Goal: Check status: Check status

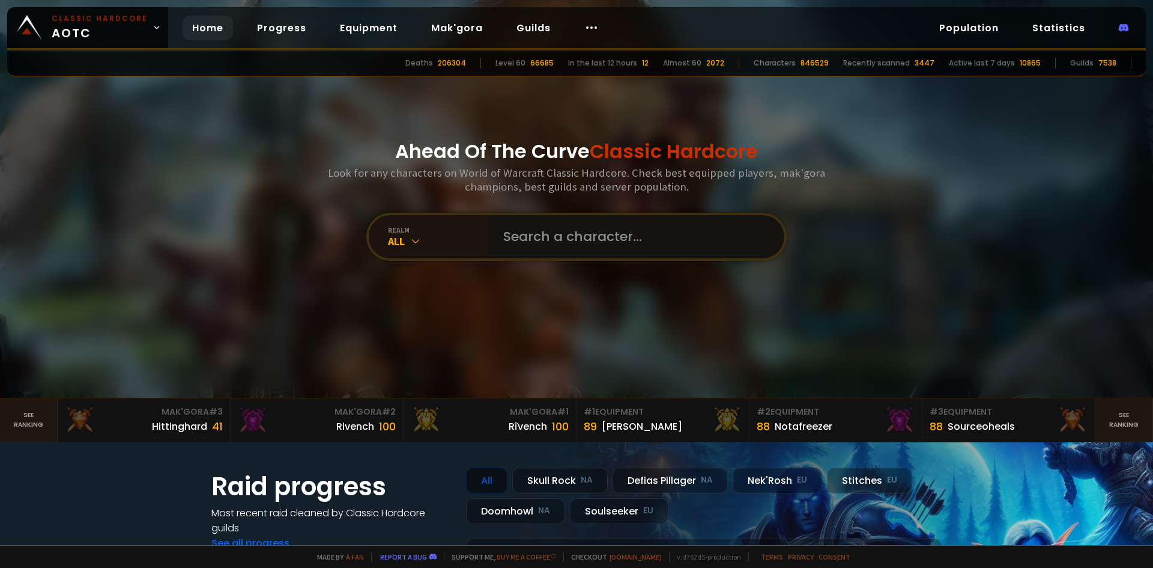
click at [549, 243] on input "text" at bounding box center [633, 236] width 274 height 43
type input "onebeeftyboi"
click at [618, 223] on input "text" at bounding box center [633, 236] width 274 height 43
type input "onebeefyboi"
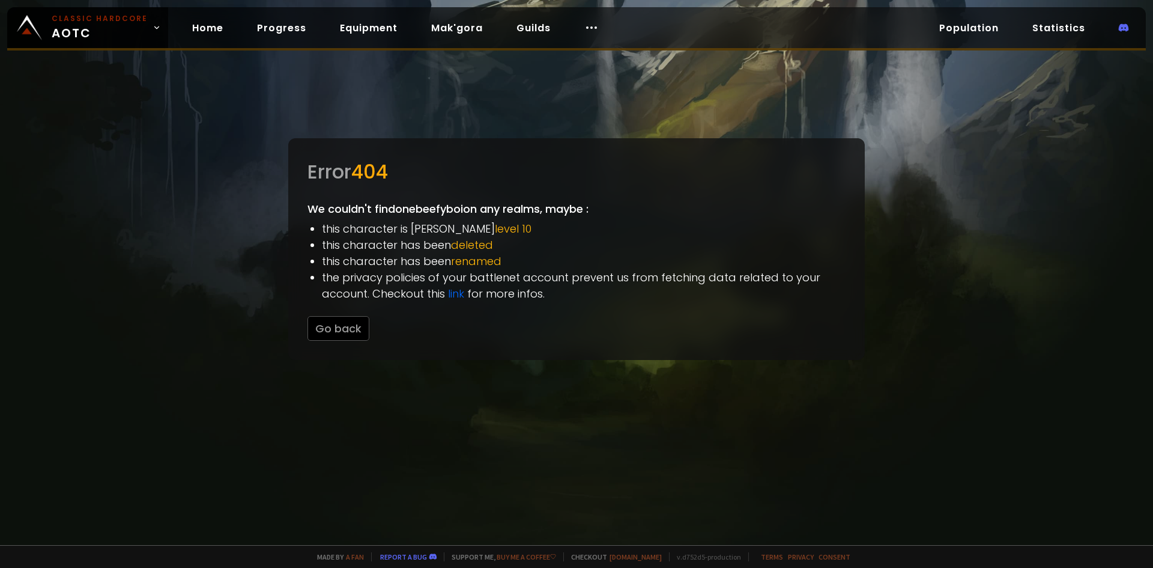
click at [168, 142] on div at bounding box center [576, 284] width 1153 height 568
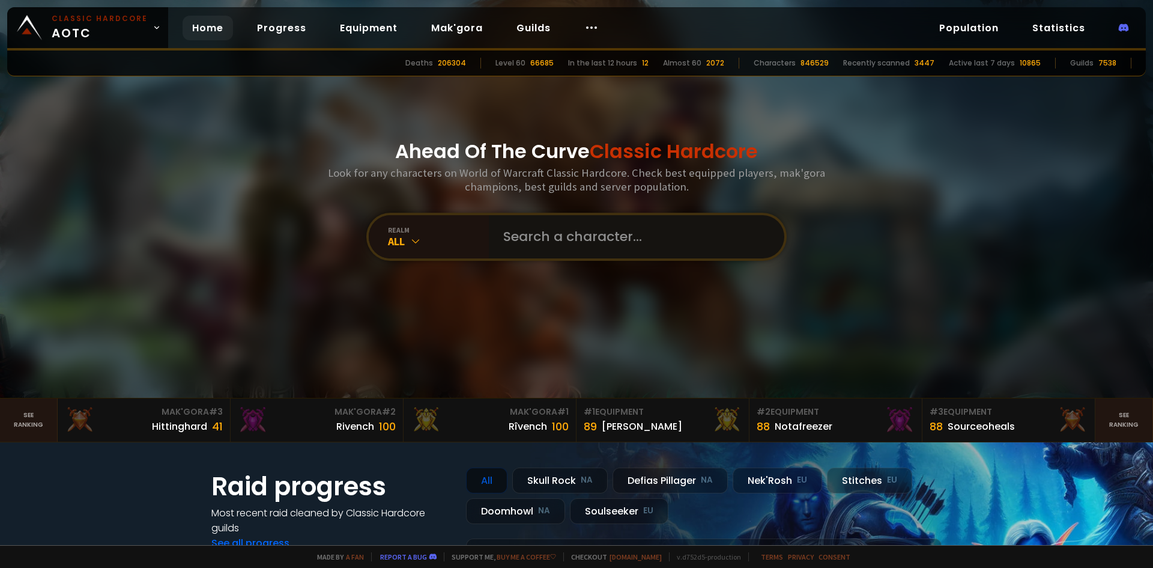
click at [640, 247] on input "text" at bounding box center [633, 236] width 274 height 43
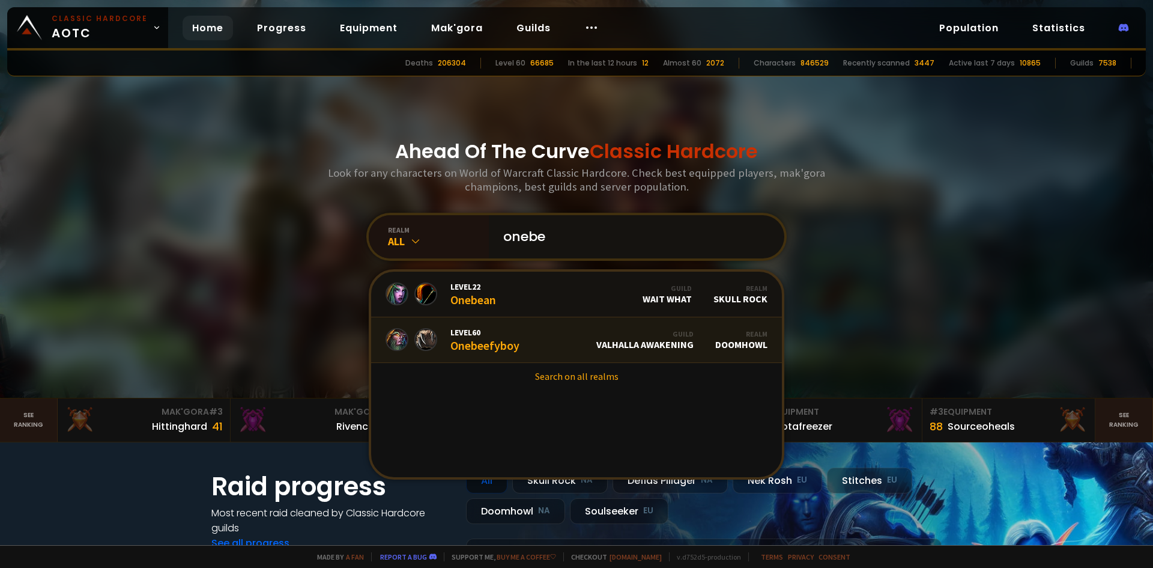
type input "onebe"
click at [572, 345] on link "Level 60 Onebeefyboy Guild Valhalla Awakening Realm Doomhowl" at bounding box center [576, 340] width 411 height 46
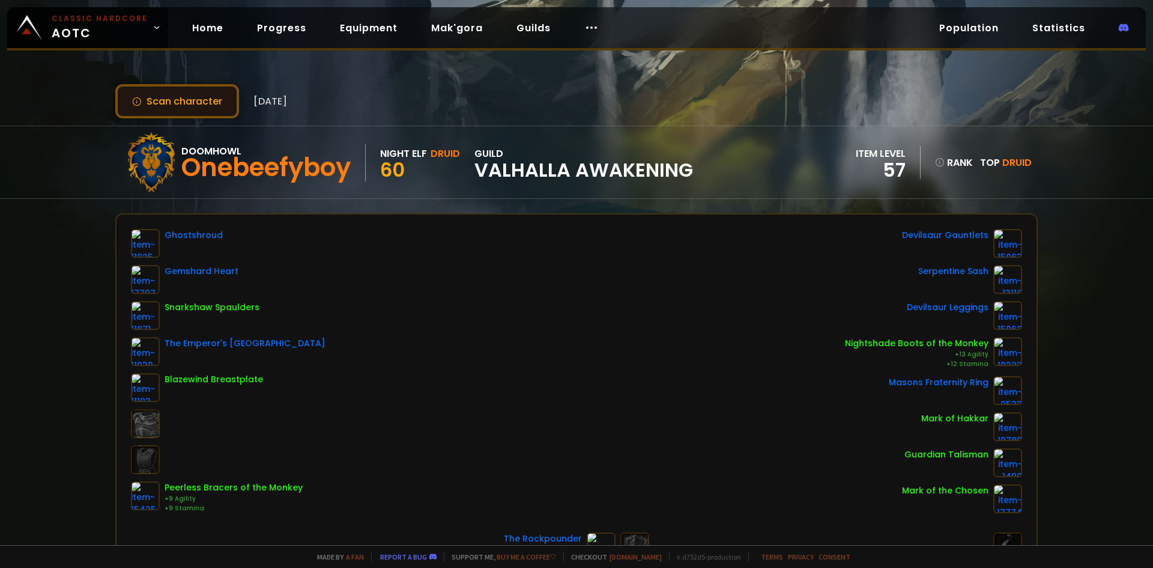
click at [204, 103] on button "Scan character" at bounding box center [177, 101] width 124 height 34
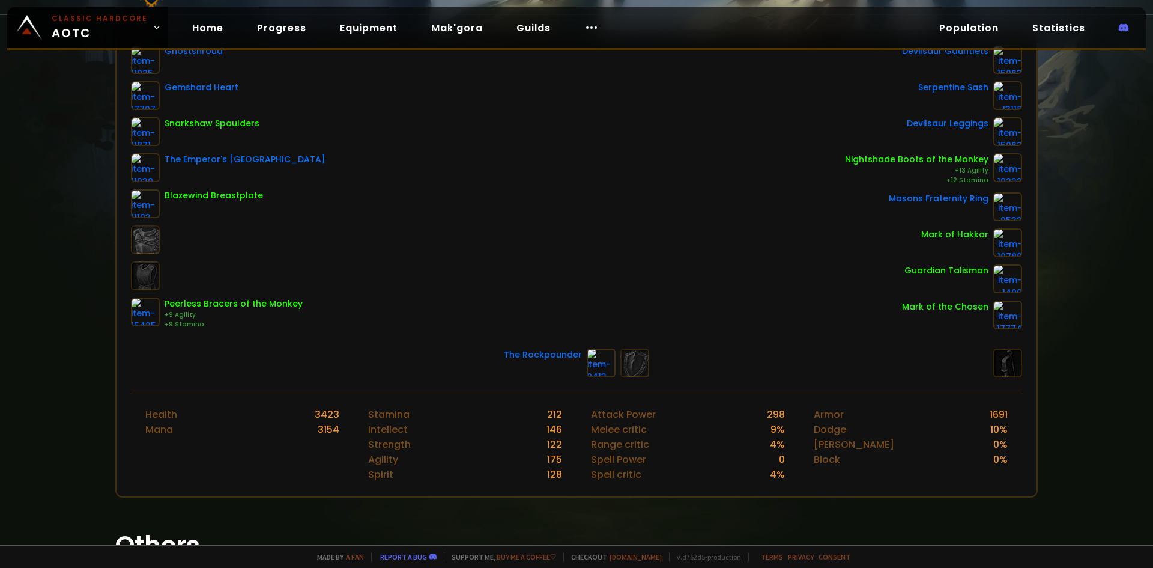
scroll to position [87, 0]
